Goal: Use online tool/utility: Utilize a website feature to perform a specific function

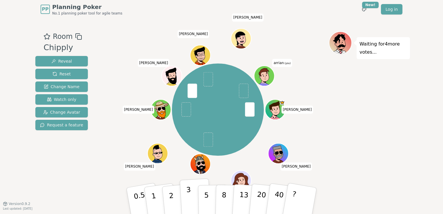
click at [187, 200] on p "3" at bounding box center [189, 201] width 6 height 32
click at [357, 86] on div "Waiting for 3 more votes..." at bounding box center [369, 110] width 81 height 159
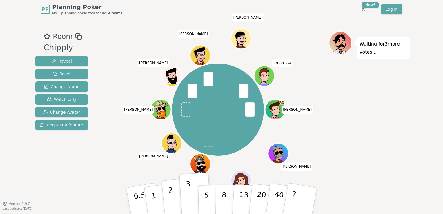
click at [172, 199] on p "2" at bounding box center [172, 202] width 8 height 32
click at [189, 195] on p "3" at bounding box center [189, 201] width 6 height 32
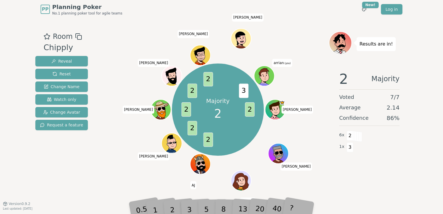
click at [168, 213] on div "PP Planning Poker No.1 planning poker tool for agile teams Toggle theme New! Lo…" at bounding box center [221, 107] width 443 height 214
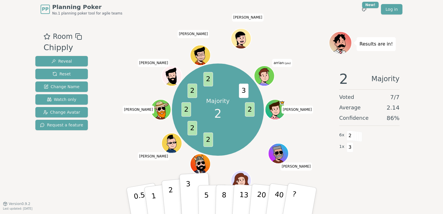
click at [170, 200] on p "2" at bounding box center [172, 202] width 8 height 32
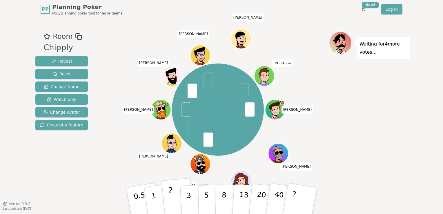
click at [171, 193] on p "2" at bounding box center [172, 202] width 8 height 32
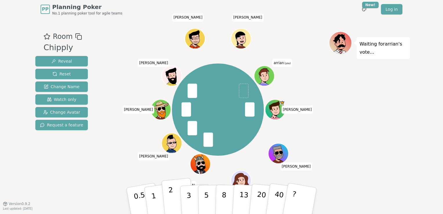
click at [174, 196] on button "2" at bounding box center [177, 201] width 33 height 46
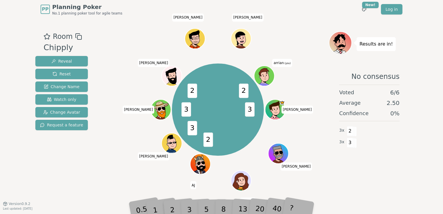
click at [191, 206] on div "3" at bounding box center [195, 200] width 19 height 21
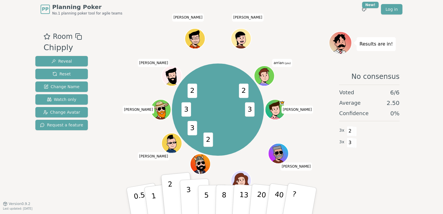
click at [188, 202] on p "3" at bounding box center [189, 201] width 6 height 32
